Goal: Information Seeking & Learning: Find specific fact

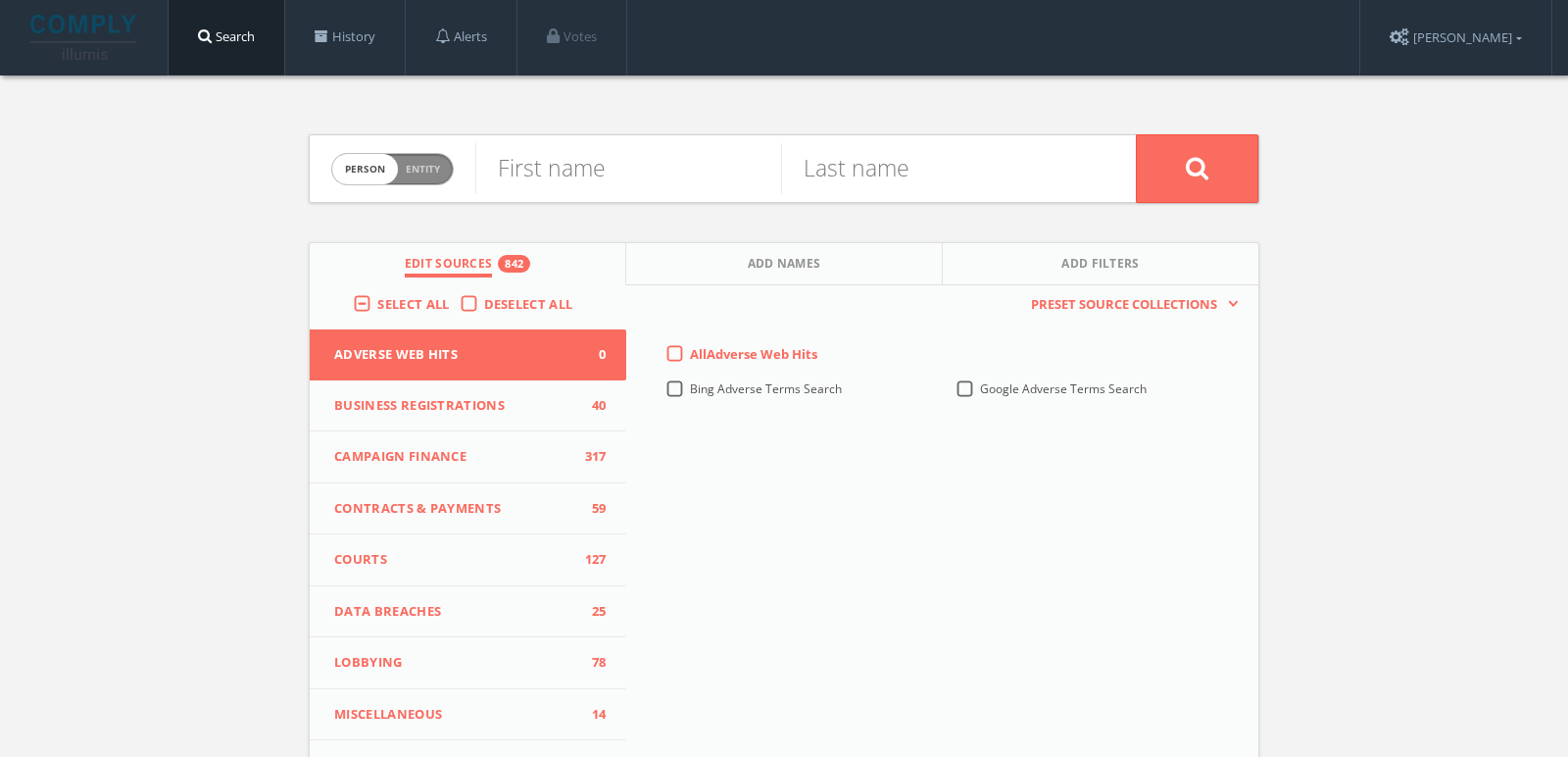
click at [381, 176] on span "person" at bounding box center [365, 169] width 65 height 31
checkbox input "true"
click at [570, 177] on input "text" at bounding box center [806, 169] width 661 height 51
paste input "Verve Leadership"
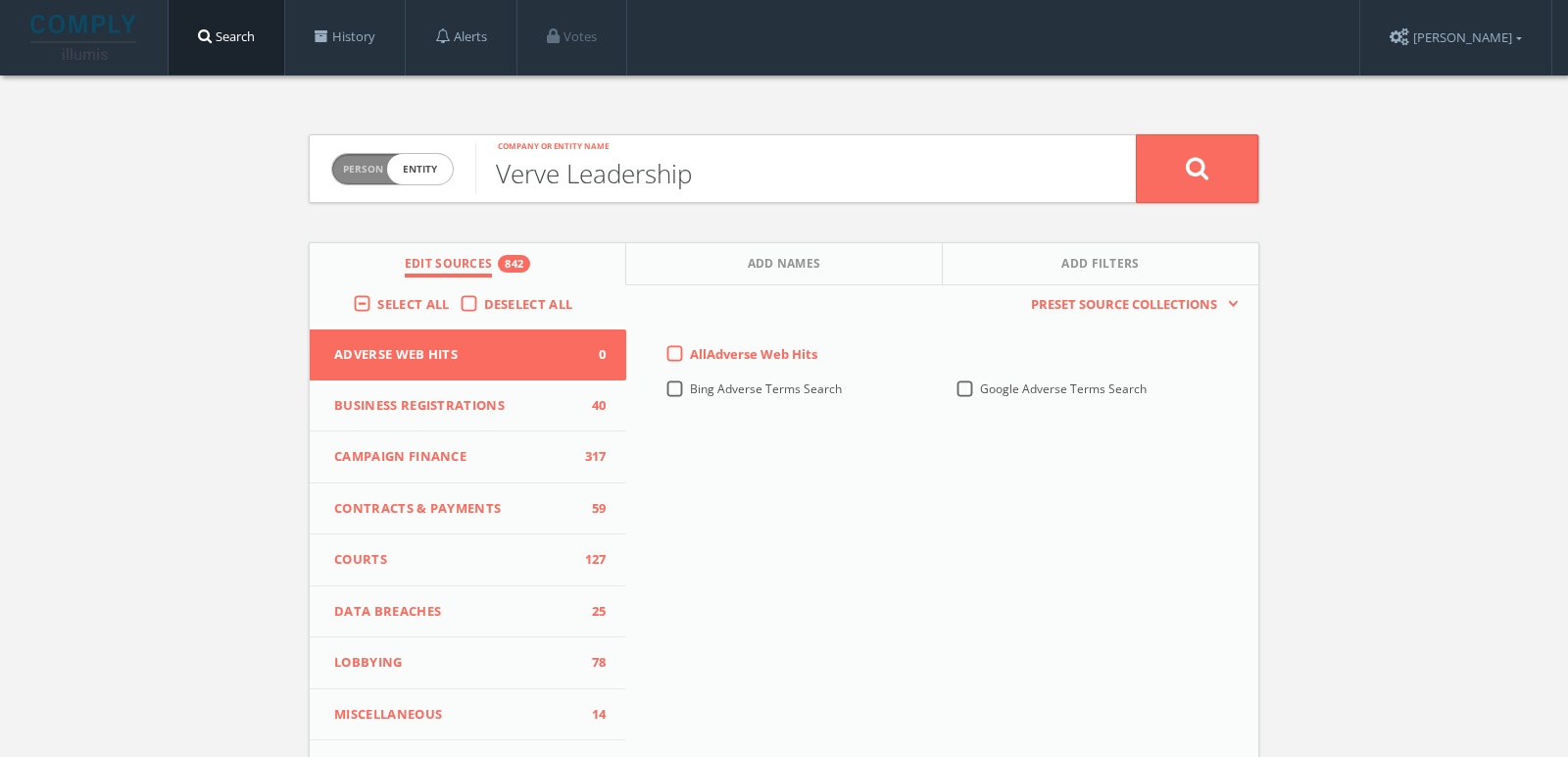
type input "Verve Leadership"
click at [1136, 135] on button at bounding box center [1197, 168] width 123 height 68
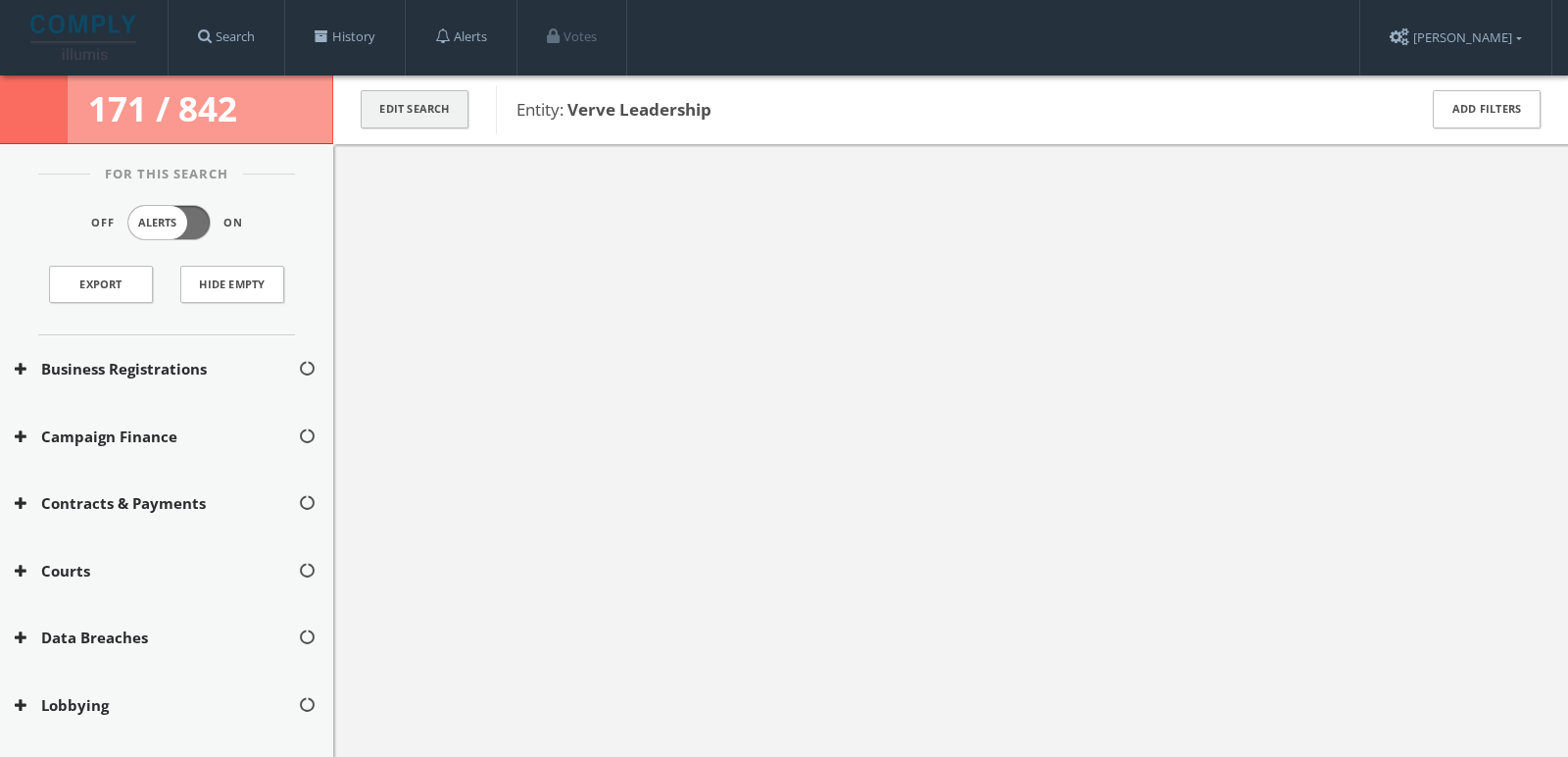
click at [448, 96] on button "Edit Search" at bounding box center [415, 109] width 108 height 39
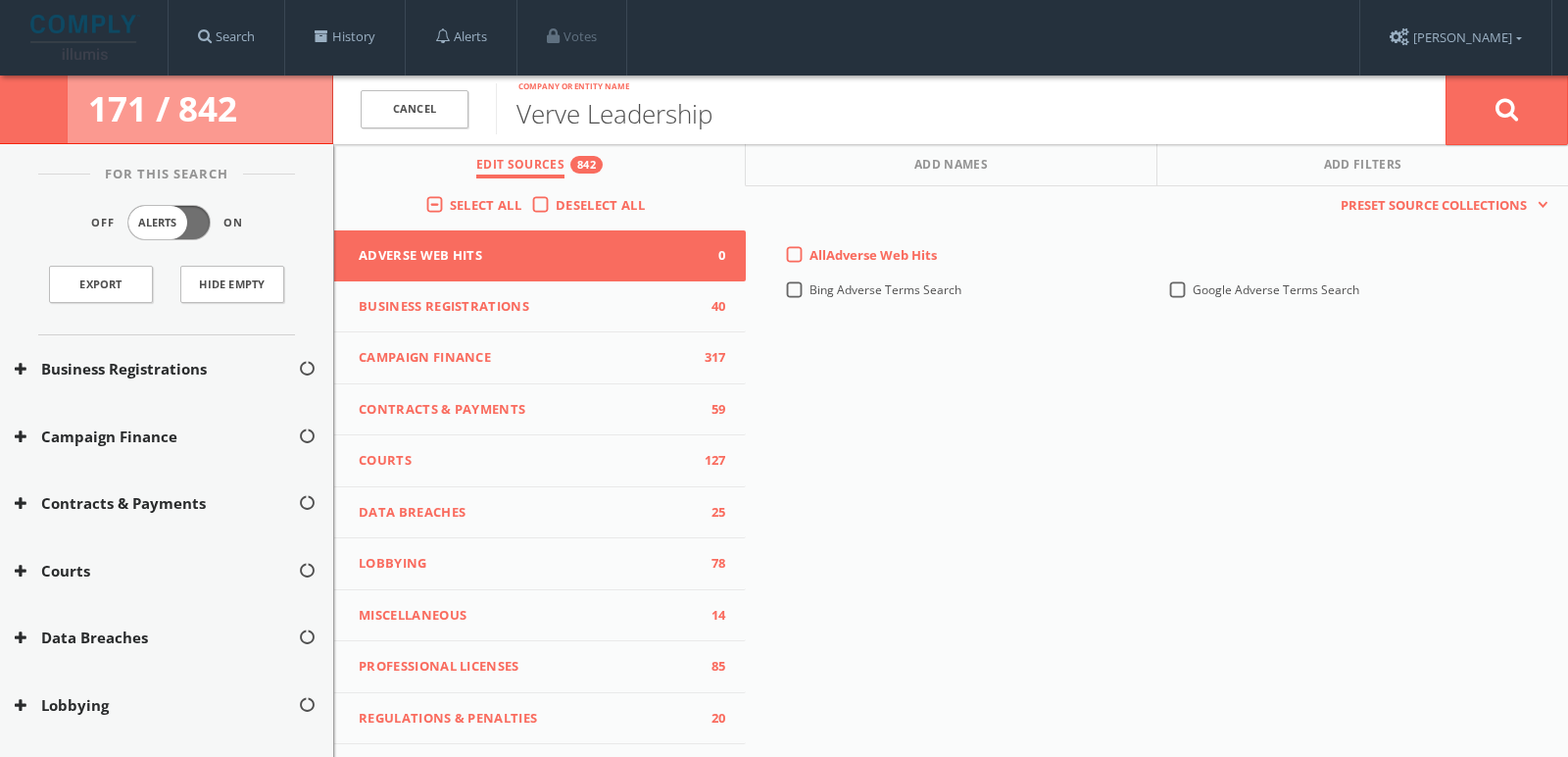
click at [450, 207] on span "Select All" at bounding box center [486, 205] width 71 height 18
click at [0, 0] on input "Select All" at bounding box center [0, 0] width 0 height 0
click at [450, 207] on span "Select All" at bounding box center [486, 205] width 71 height 18
click at [0, 0] on input "Select All" at bounding box center [0, 0] width 0 height 0
click at [1508, 111] on icon at bounding box center [1508, 109] width 24 height 25
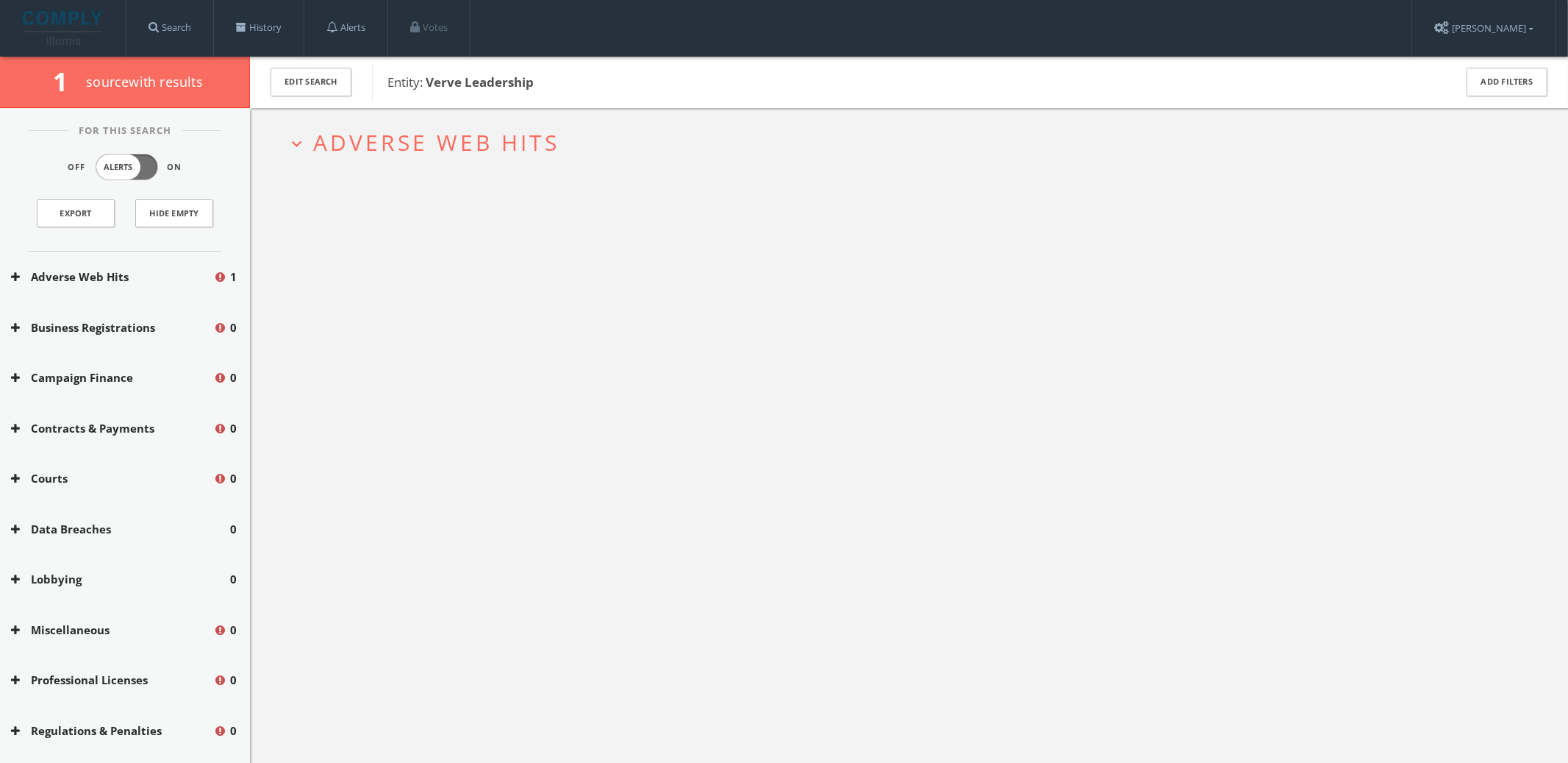
click at [393, 138] on span "Adverse Web Hits" at bounding box center [436, 142] width 246 height 30
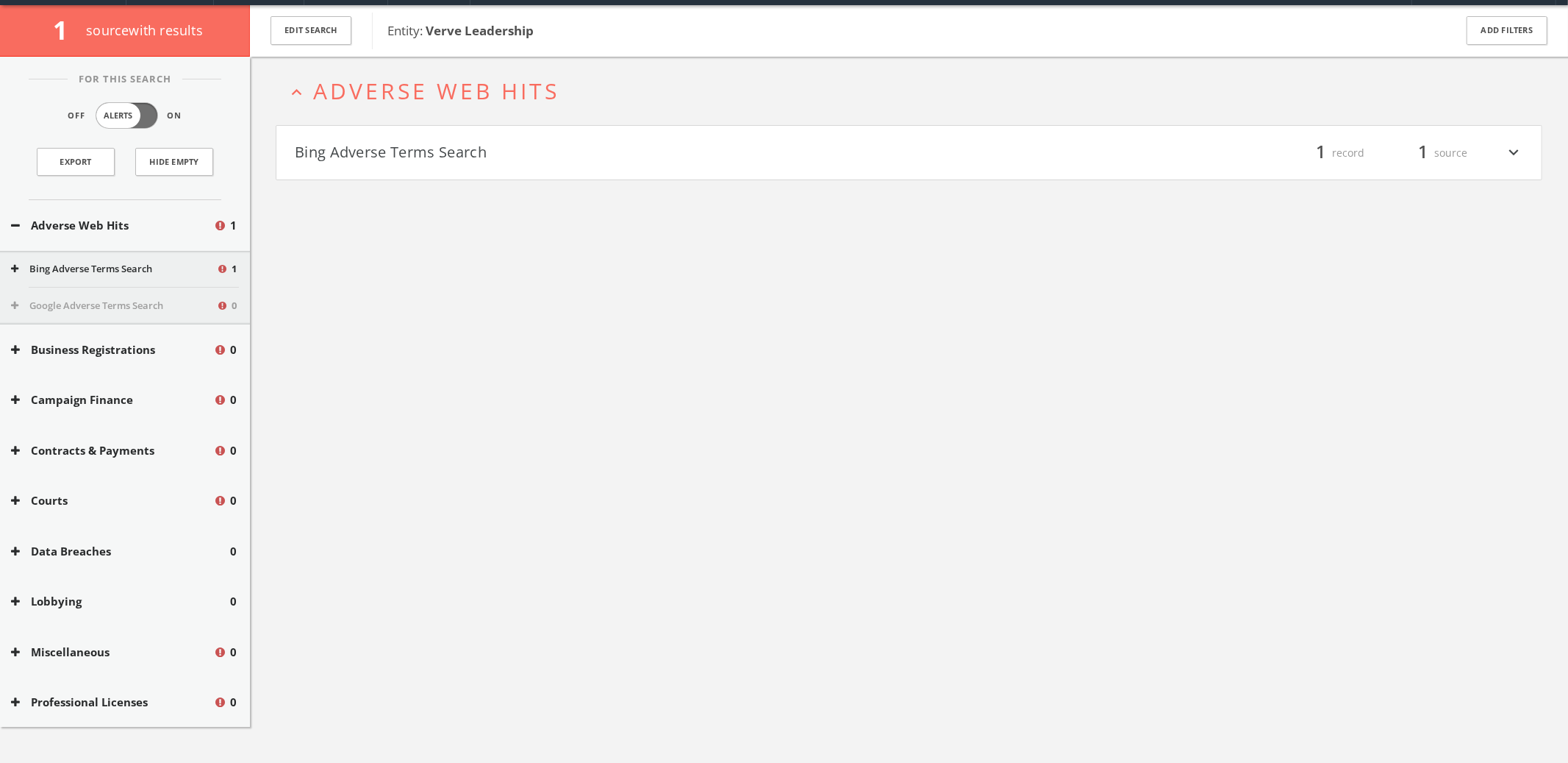
click at [396, 144] on h4 "Bing Adverse Terms Search filter_list 1 record 1 source expand_more" at bounding box center [909, 152] width 1265 height 54
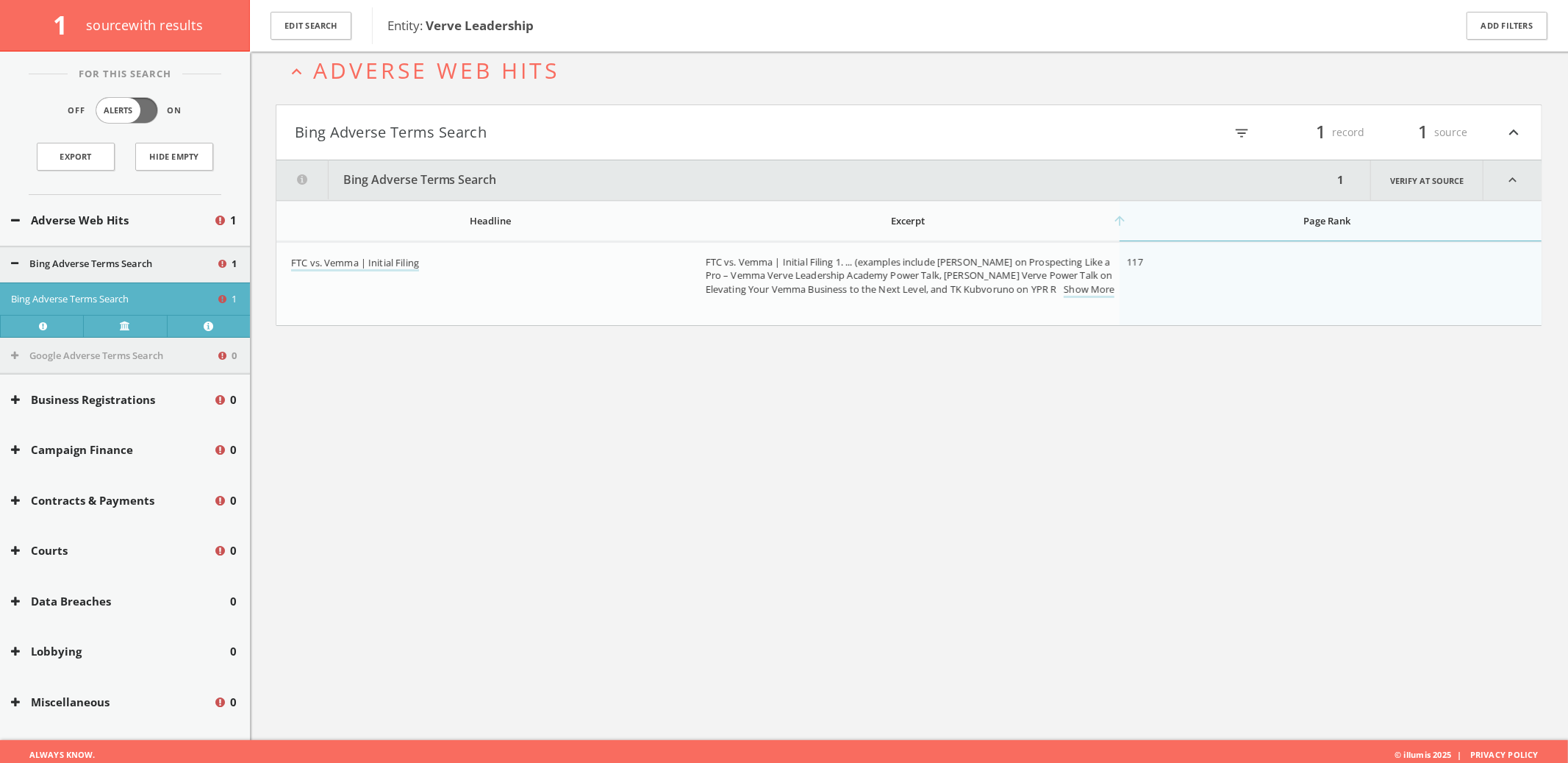
scroll to position [85, 0]
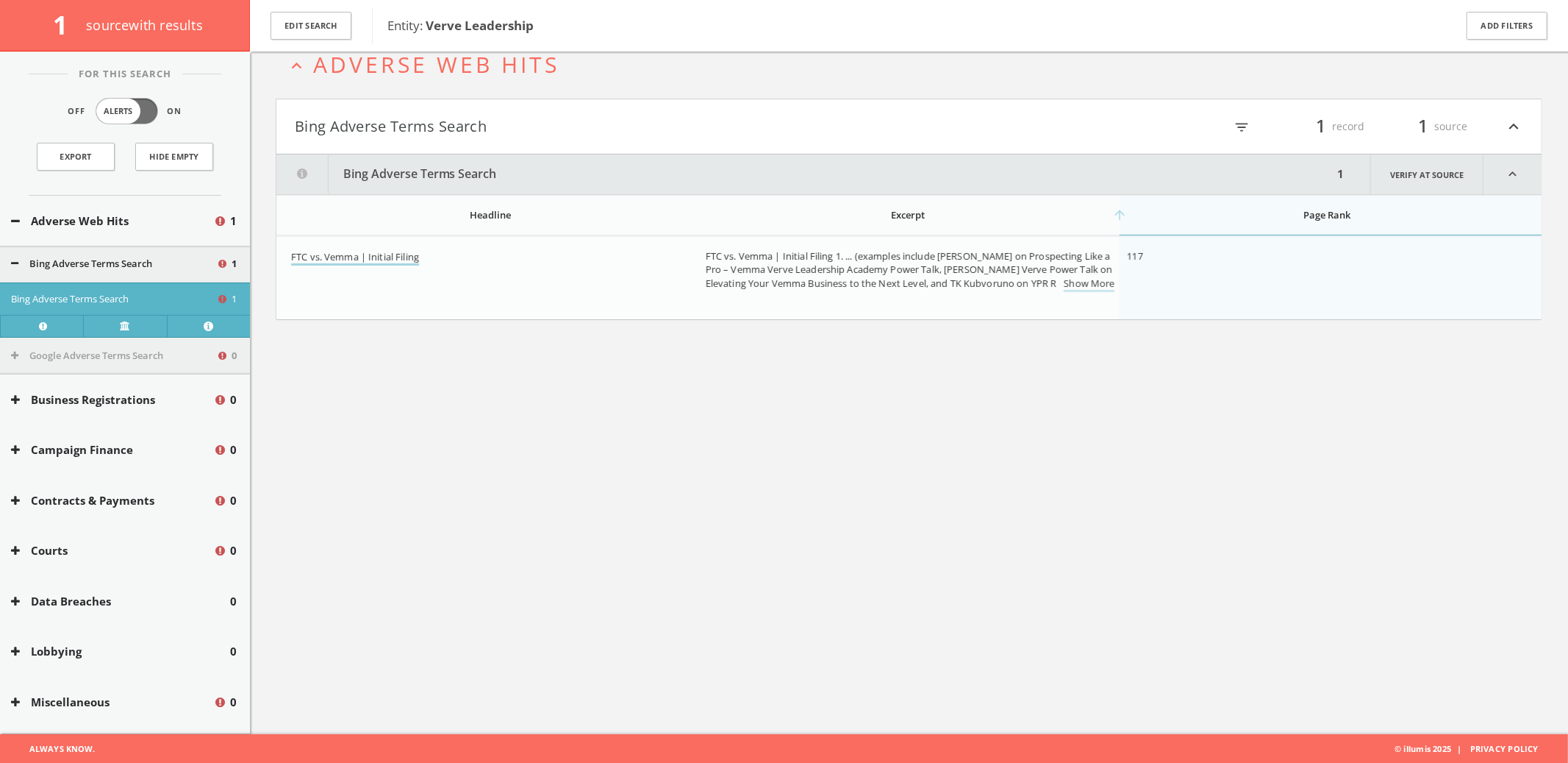
click at [361, 258] on link "FTC vs. Vemma | Initial Filing" at bounding box center [355, 258] width 128 height 16
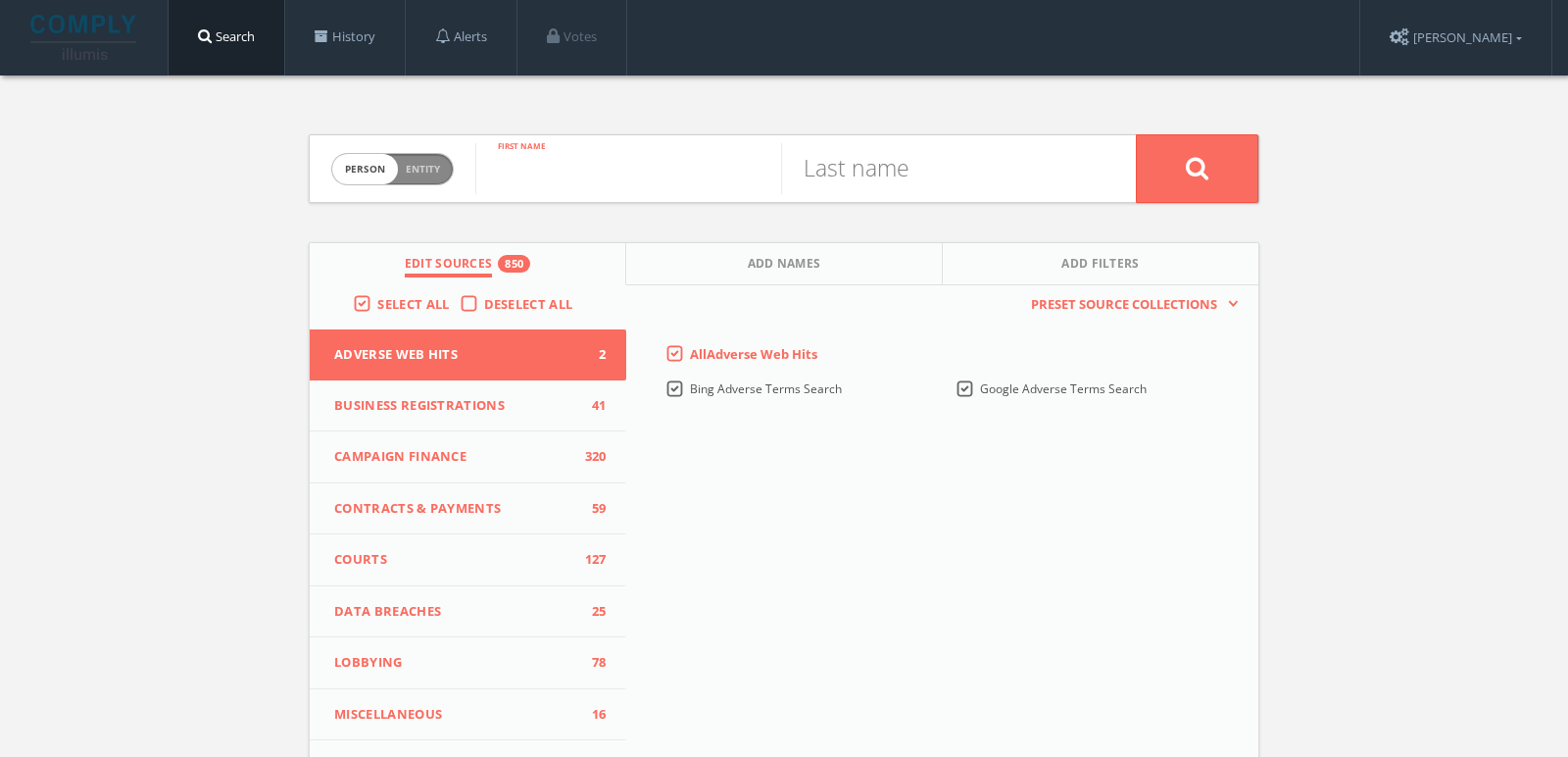
click at [601, 180] on input "text" at bounding box center [628, 169] width 306 height 51
paste input "[PERSON_NAME] [PERSON_NAME]"
click at [602, 180] on input "[PERSON_NAME] [PERSON_NAME]" at bounding box center [628, 169] width 306 height 51
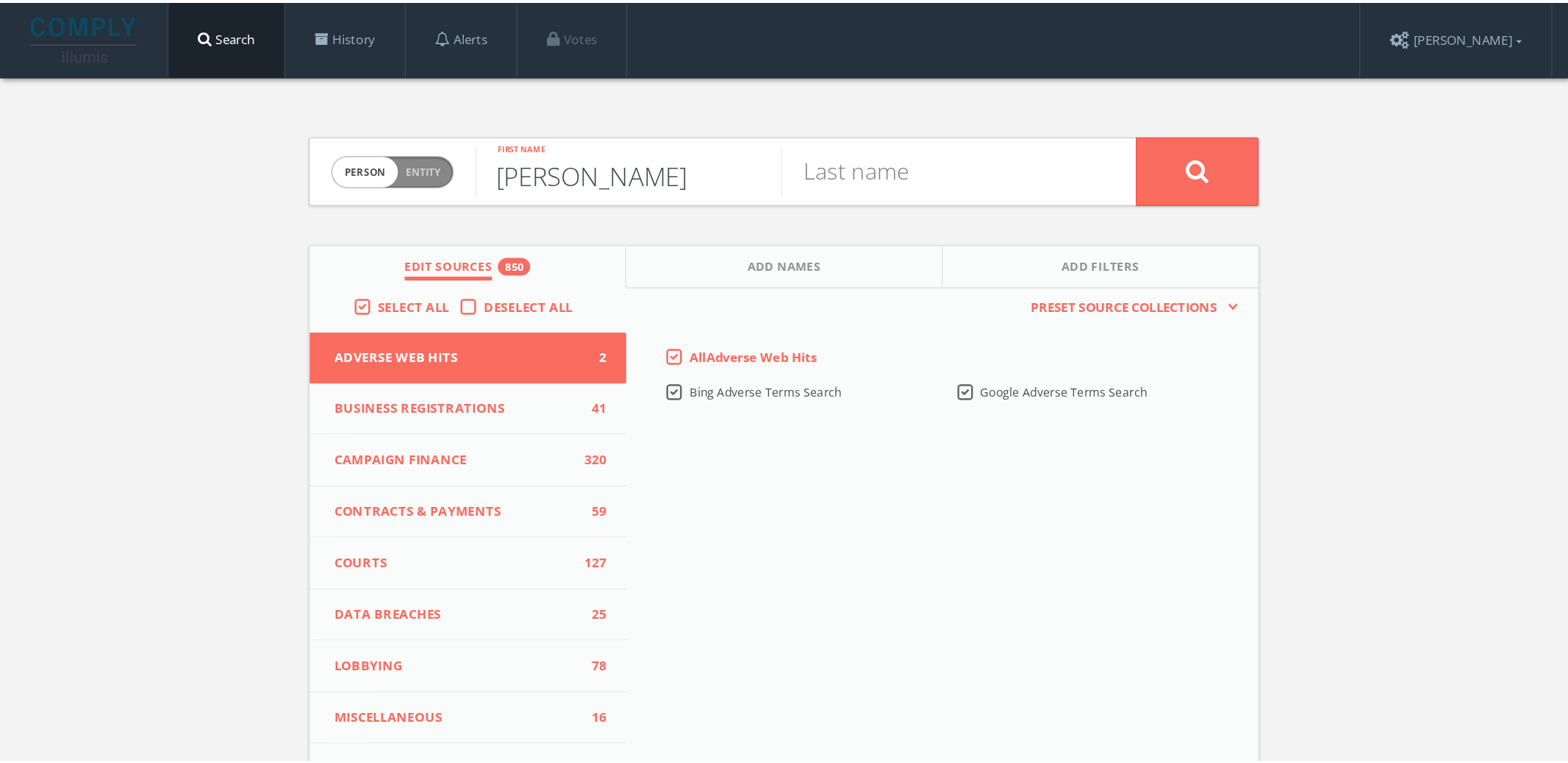
scroll to position [0, 0]
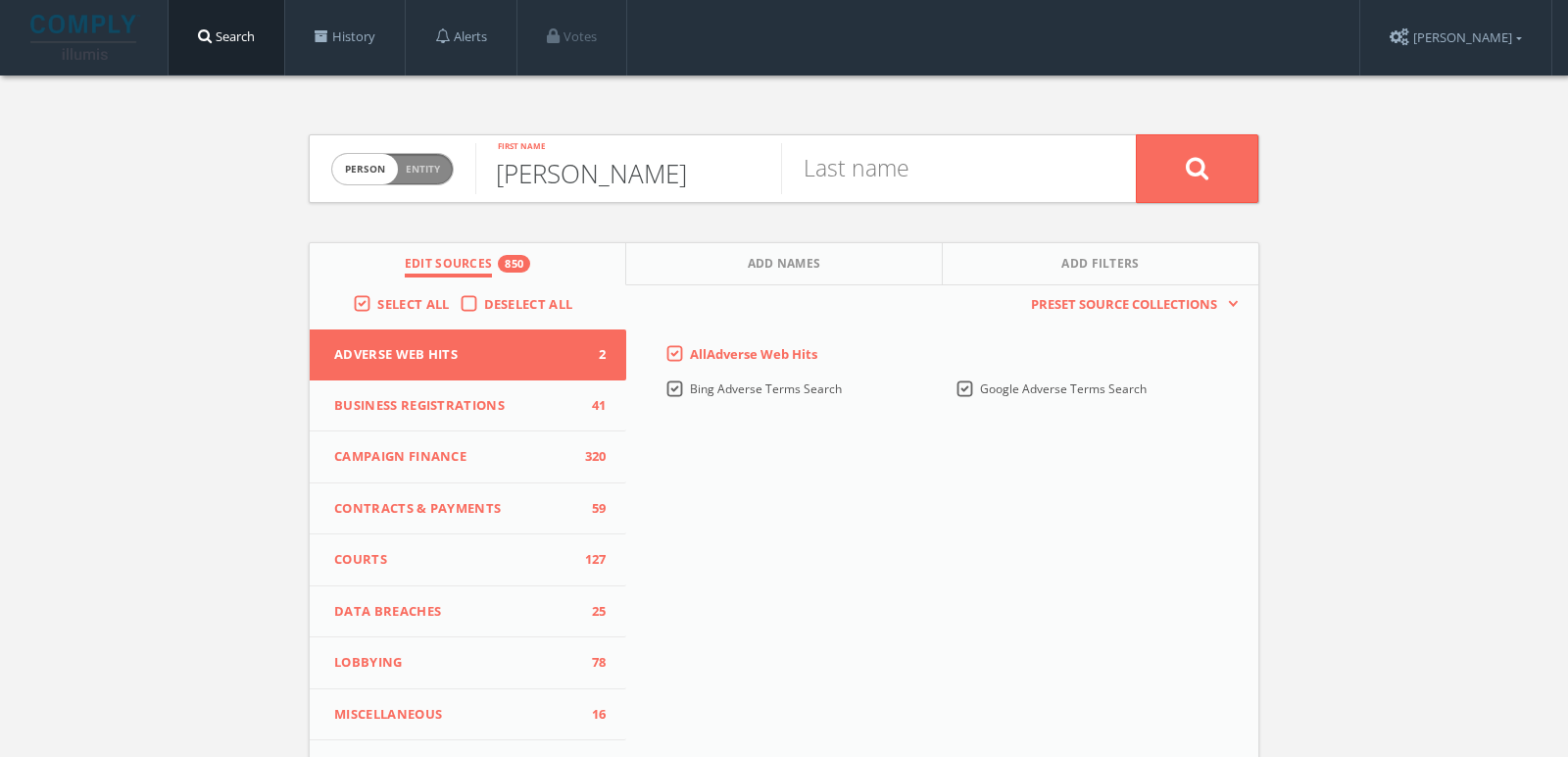
click at [627, 183] on input "[PERSON_NAME]" at bounding box center [628, 169] width 306 height 51
type input "Lauren"
click at [850, 175] on input "text" at bounding box center [934, 169] width 306 height 51
paste input "[PERSON_NAME]"
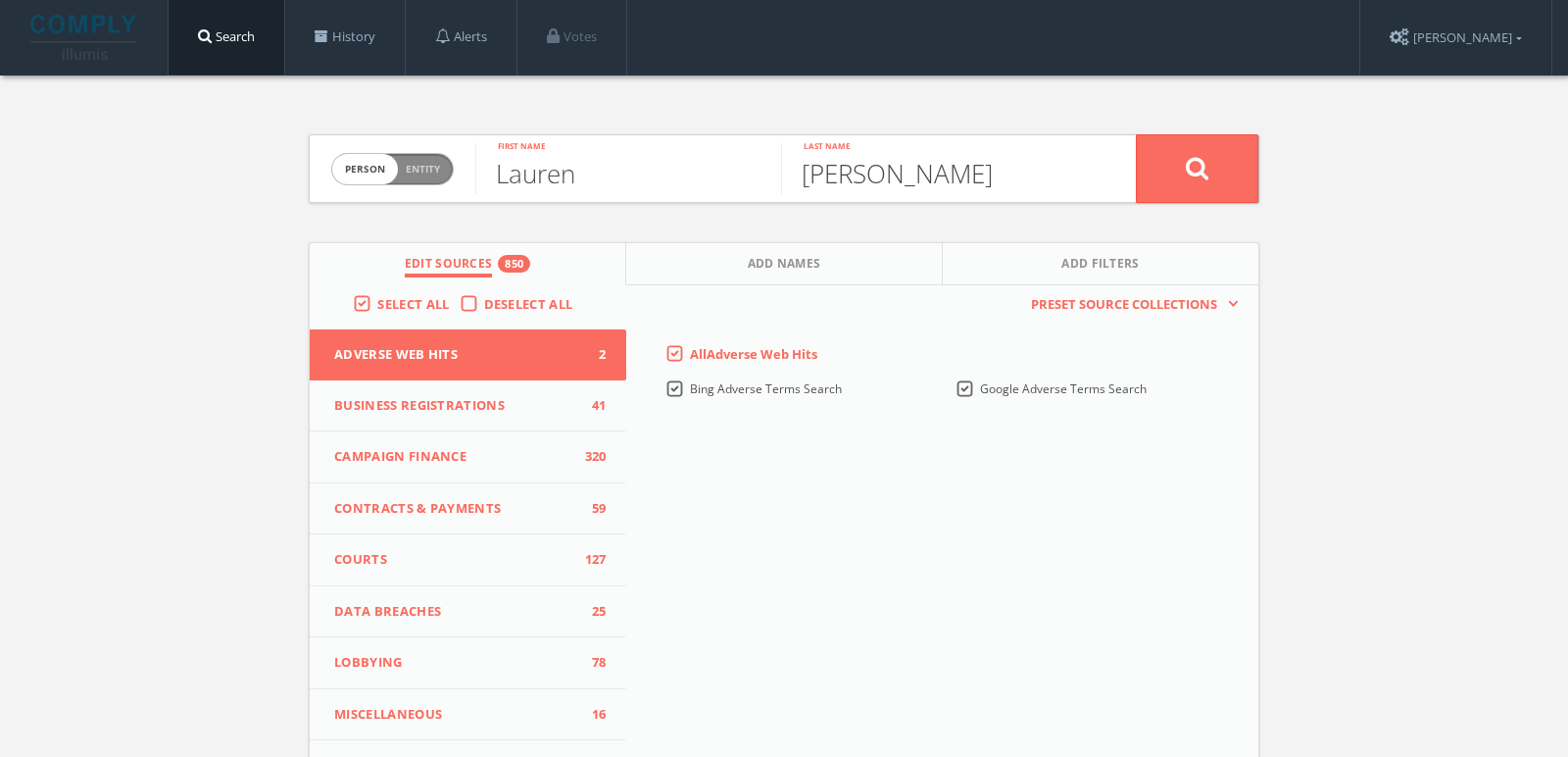
type input "[PERSON_NAME]"
click at [1136, 135] on button at bounding box center [1197, 168] width 123 height 68
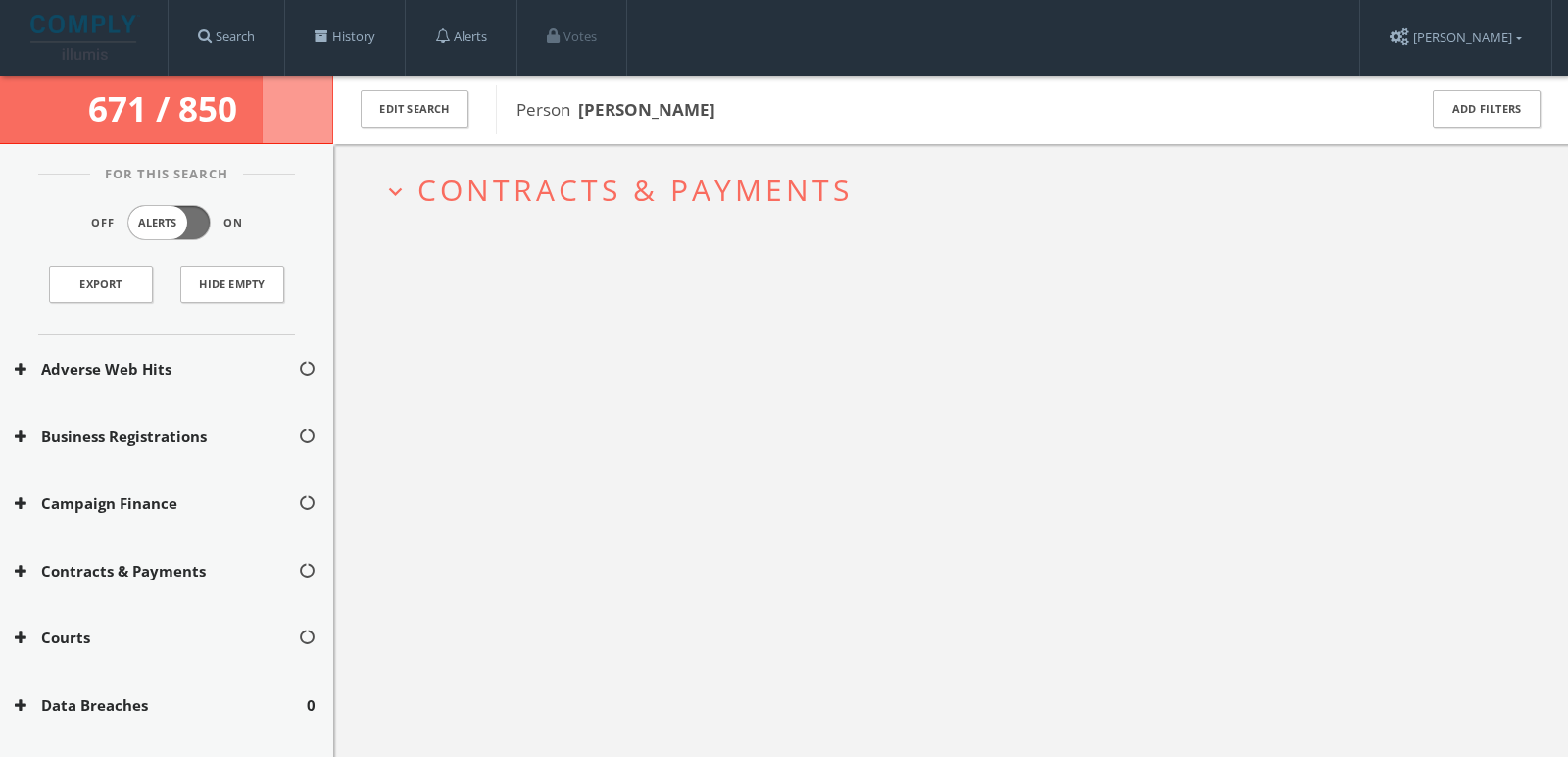
drag, startPoint x: 846, startPoint y: 113, endPoint x: 581, endPoint y: 106, distance: 265.1
click at [581, 106] on span "Person [PERSON_NAME]" at bounding box center [954, 110] width 875 height 26
copy b "[PERSON_NAME]"
click at [581, 106] on b "[PERSON_NAME]" at bounding box center [647, 109] width 138 height 23
